Goal: Task Accomplishment & Management: Use online tool/utility

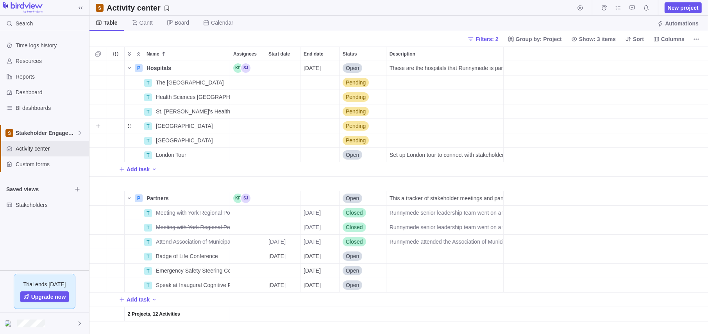
scroll to position [267, 612]
click at [702, 40] on div "Filters: 2 Group by: Project Show: 3 items Sort Columns" at bounding box center [398, 38] width 618 height 15
click at [694, 36] on icon "More actions" at bounding box center [696, 39] width 6 height 6
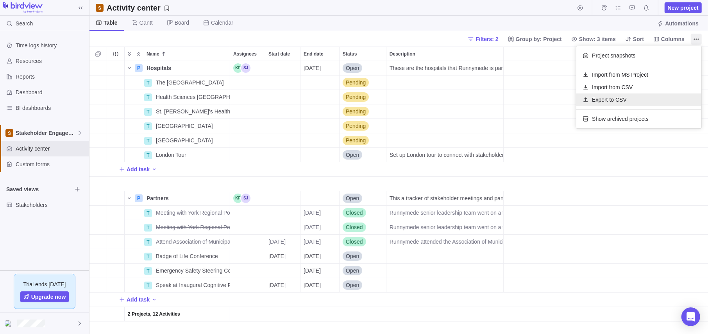
click at [609, 100] on span "Export to CSV" at bounding box center [609, 100] width 35 height 8
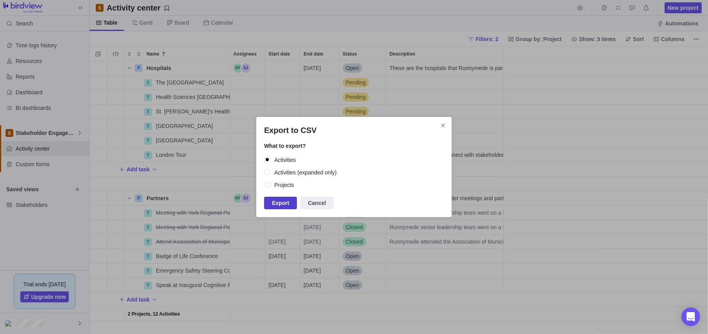
click at [282, 202] on span "Export" at bounding box center [280, 202] width 17 height 9
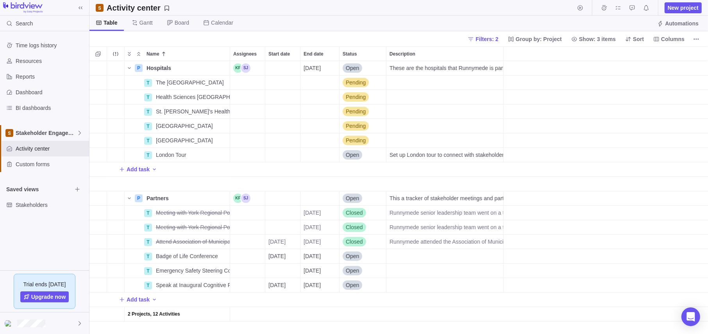
click at [282, 304] on div "Add task" at bounding box center [398, 299] width 618 height 14
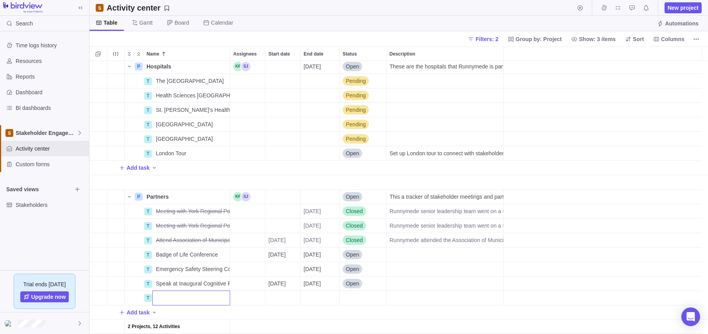
scroll to position [0, 0]
click at [64, 132] on body "Search Time logs history Resources Reports Dashboard BI dashboards Stakeholder …" at bounding box center [354, 167] width 708 height 334
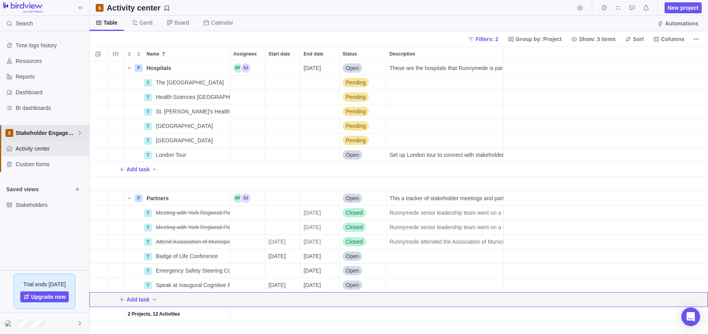
click at [55, 134] on span "Stakeholder Engagement" at bounding box center [46, 133] width 61 height 8
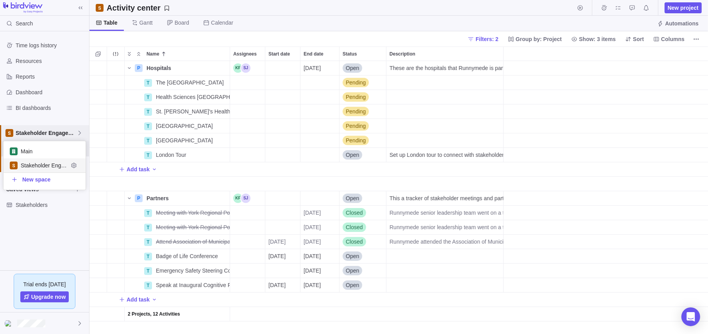
scroll to position [43, 76]
click at [57, 132] on span "Stakeholder Engagement" at bounding box center [46, 133] width 61 height 8
click at [54, 133] on span "Stakeholder Engagement" at bounding box center [46, 133] width 61 height 8
click at [41, 150] on span "Main" at bounding box center [45, 151] width 48 height 8
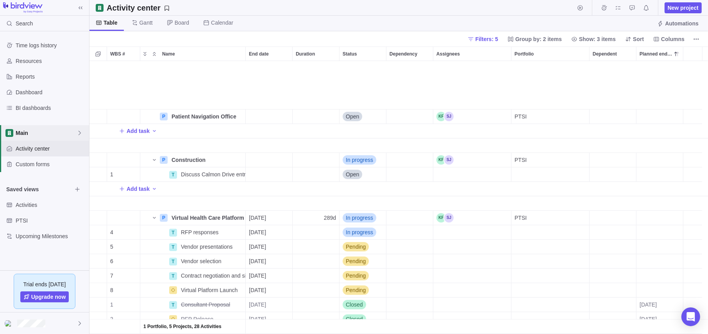
scroll to position [348, 0]
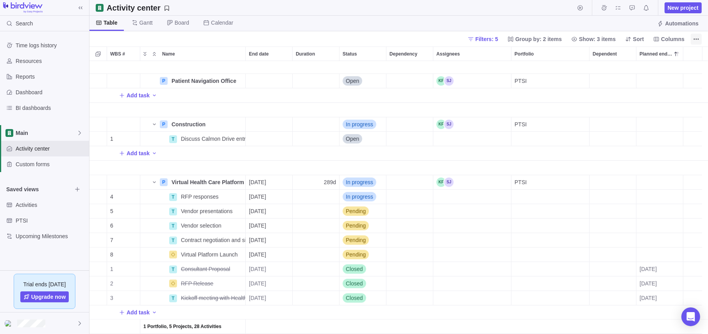
click at [701, 38] on span "More actions" at bounding box center [696, 39] width 11 height 11
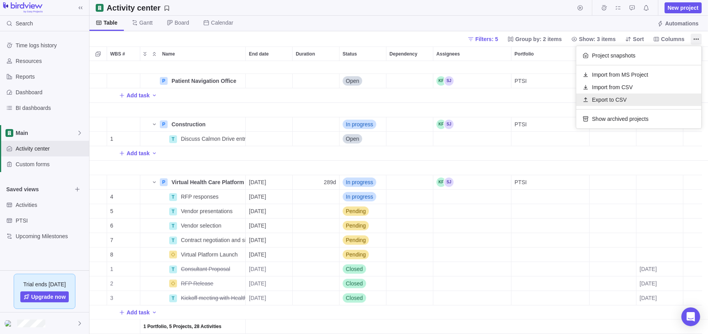
click at [625, 101] on span "Export to CSV" at bounding box center [609, 100] width 35 height 8
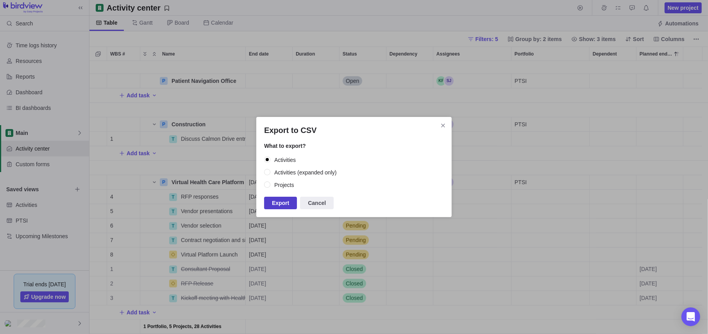
click at [280, 207] on span "Export" at bounding box center [280, 202] width 17 height 9
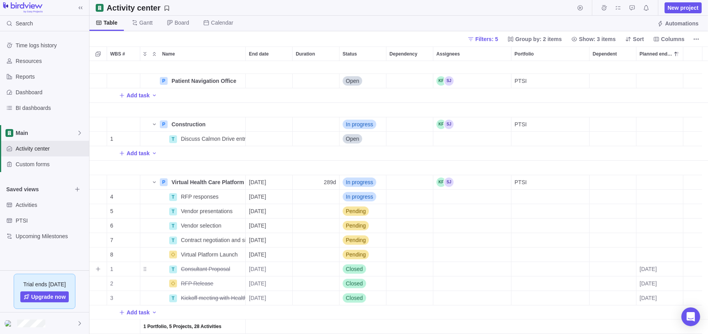
click at [565, 264] on div "Portfolio" at bounding box center [550, 269] width 78 height 14
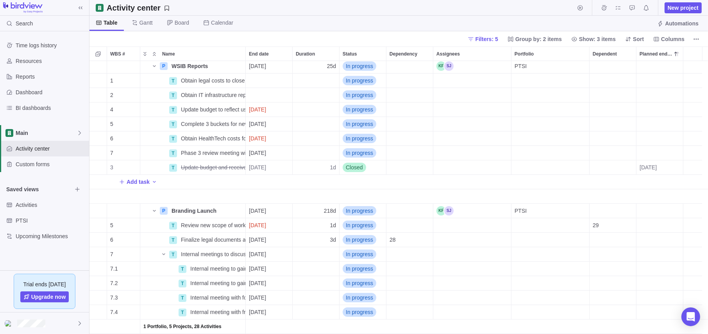
scroll to position [0, 0]
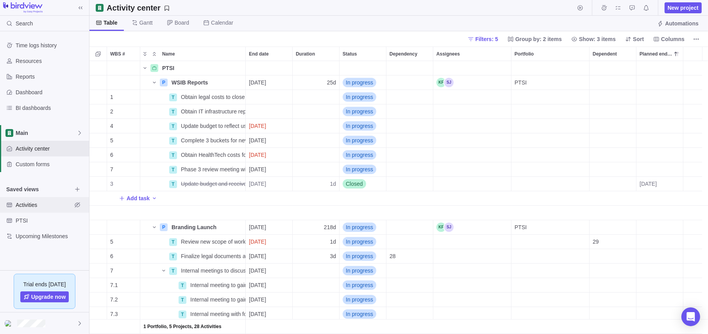
click at [33, 202] on span "Activities" at bounding box center [44, 205] width 56 height 8
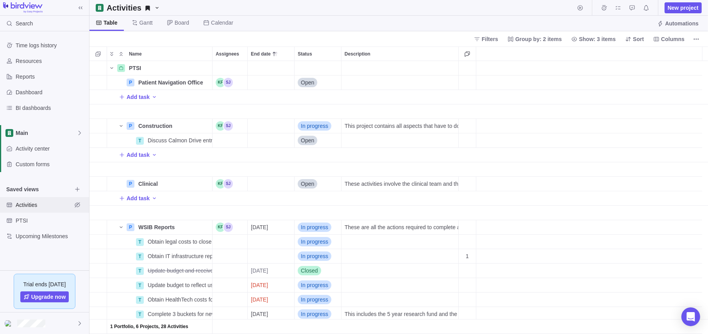
scroll to position [267, 612]
drag, startPoint x: 62, startPoint y: 129, endPoint x: 52, endPoint y: 139, distance: 14.9
click at [62, 129] on span "Main" at bounding box center [46, 133] width 61 height 8
click at [37, 161] on span "Stakeholder Engagement" at bounding box center [45, 165] width 48 height 8
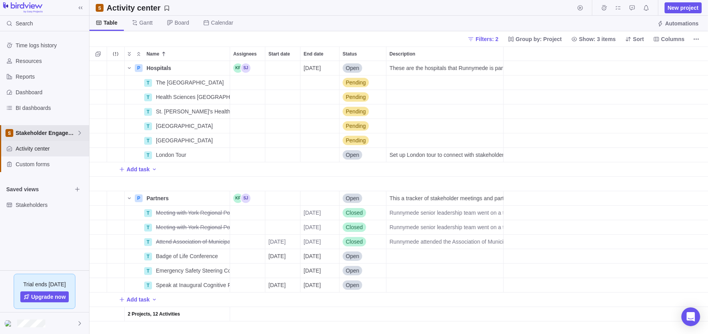
scroll to position [267, 612]
click at [31, 136] on span "Stakeholder Engagement" at bounding box center [46, 133] width 61 height 8
click at [32, 153] on span "Main" at bounding box center [45, 151] width 48 height 8
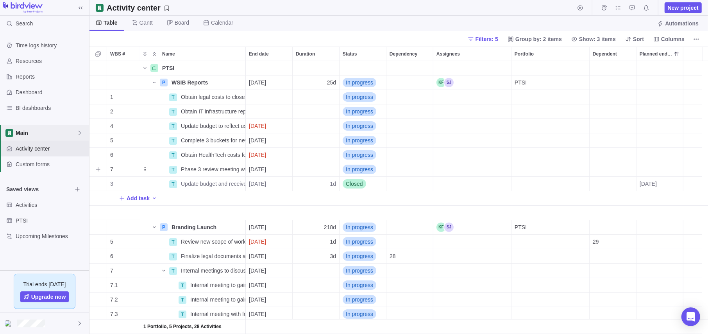
scroll to position [267, 612]
click at [488, 36] on span "Filters: 5" at bounding box center [486, 39] width 23 height 8
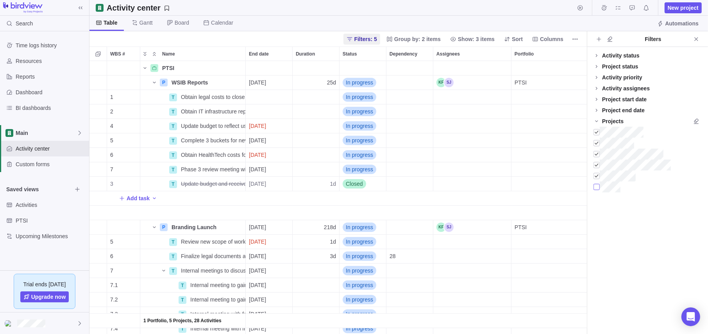
click at [595, 187] on div at bounding box center [596, 186] width 6 height 11
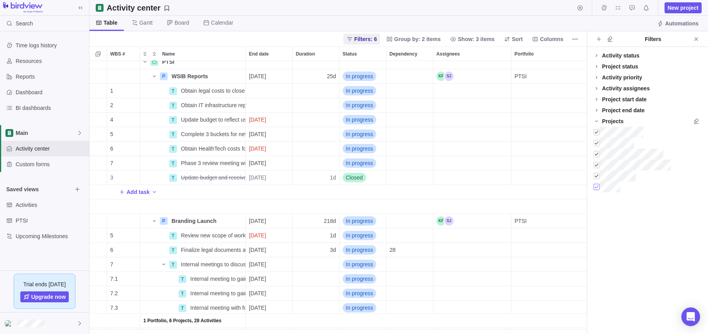
scroll to position [0, 0]
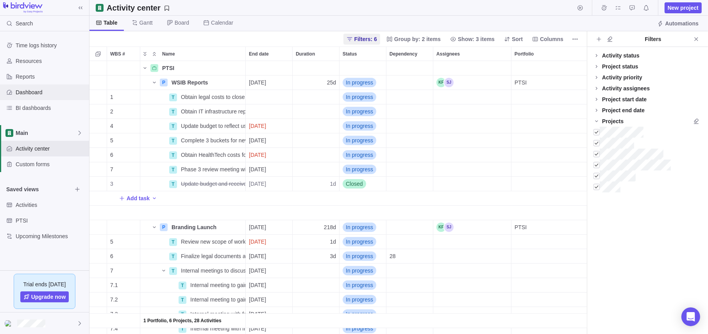
click at [52, 89] on span "Dashboard" at bounding box center [51, 92] width 70 height 8
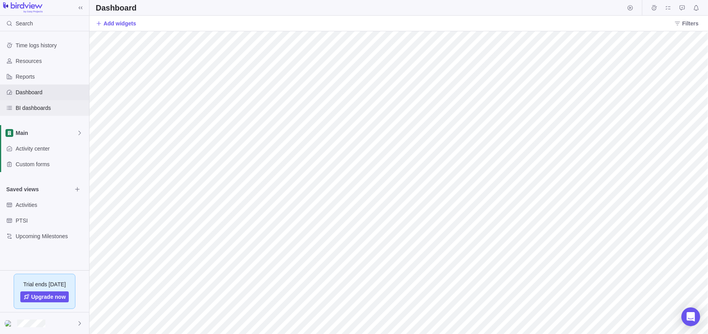
click at [26, 112] on div "BI dashboards" at bounding box center [44, 108] width 89 height 16
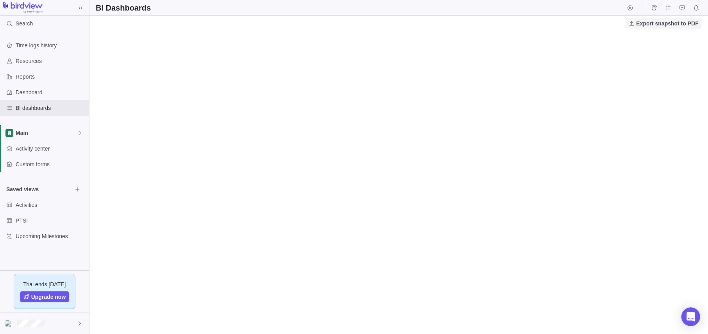
click at [656, 24] on span "Export snapshot to PDF" at bounding box center [667, 24] width 62 height 8
